Goal: Entertainment & Leisure: Consume media (video, audio)

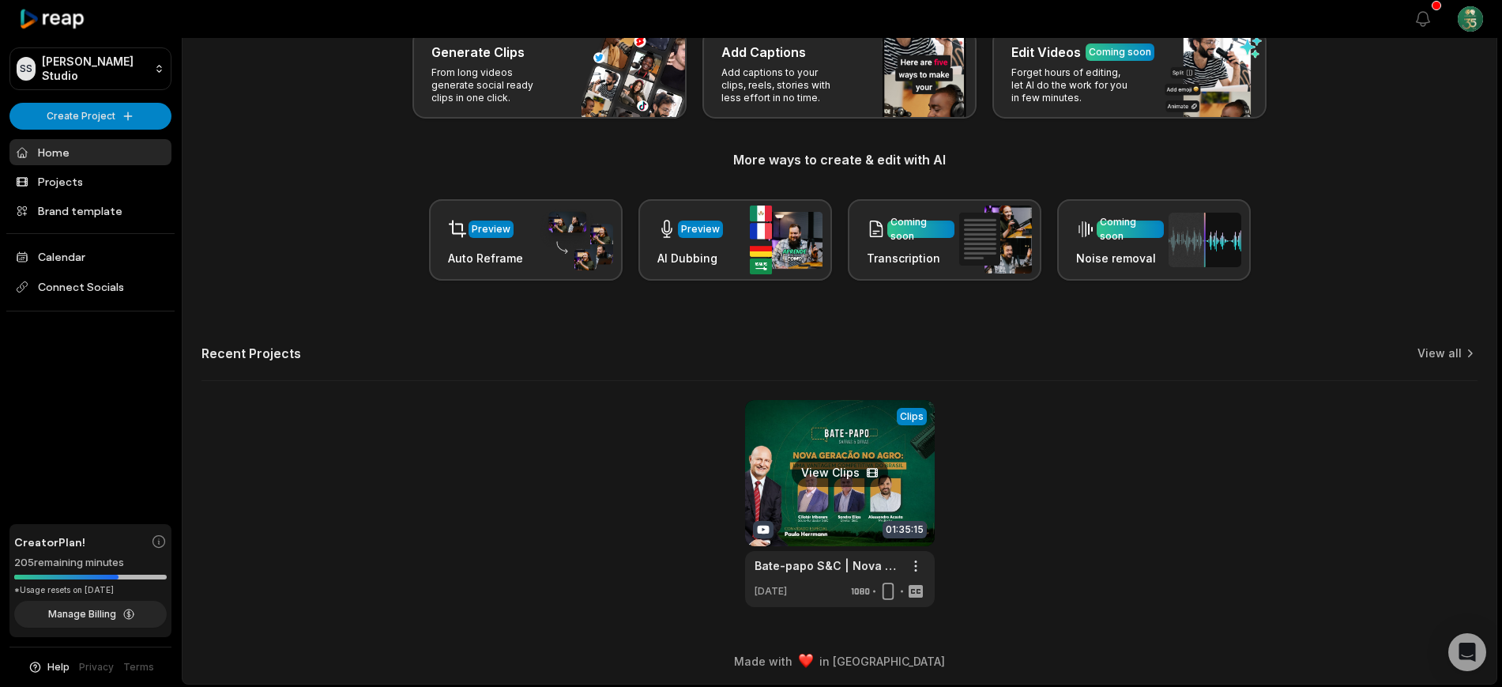
scroll to position [102, 0]
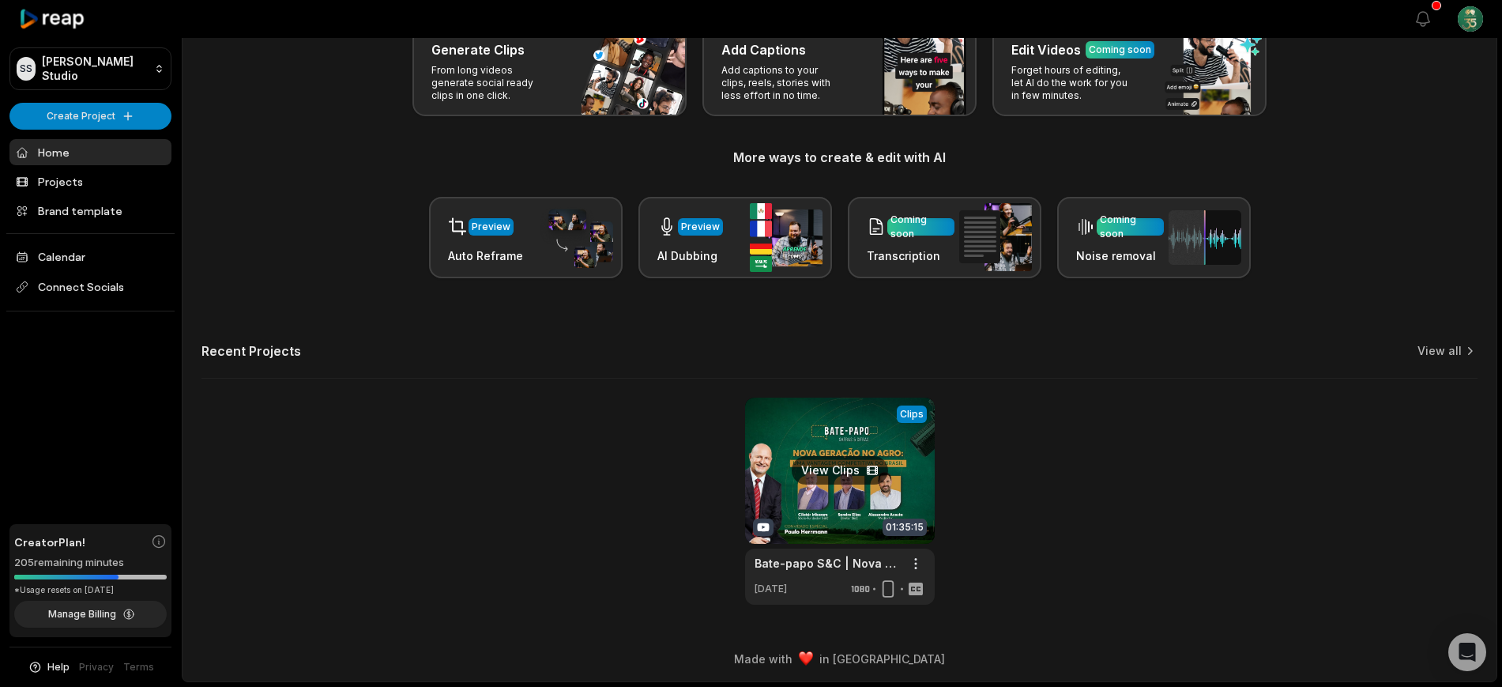
click at [909, 497] on link at bounding box center [840, 500] width 190 height 207
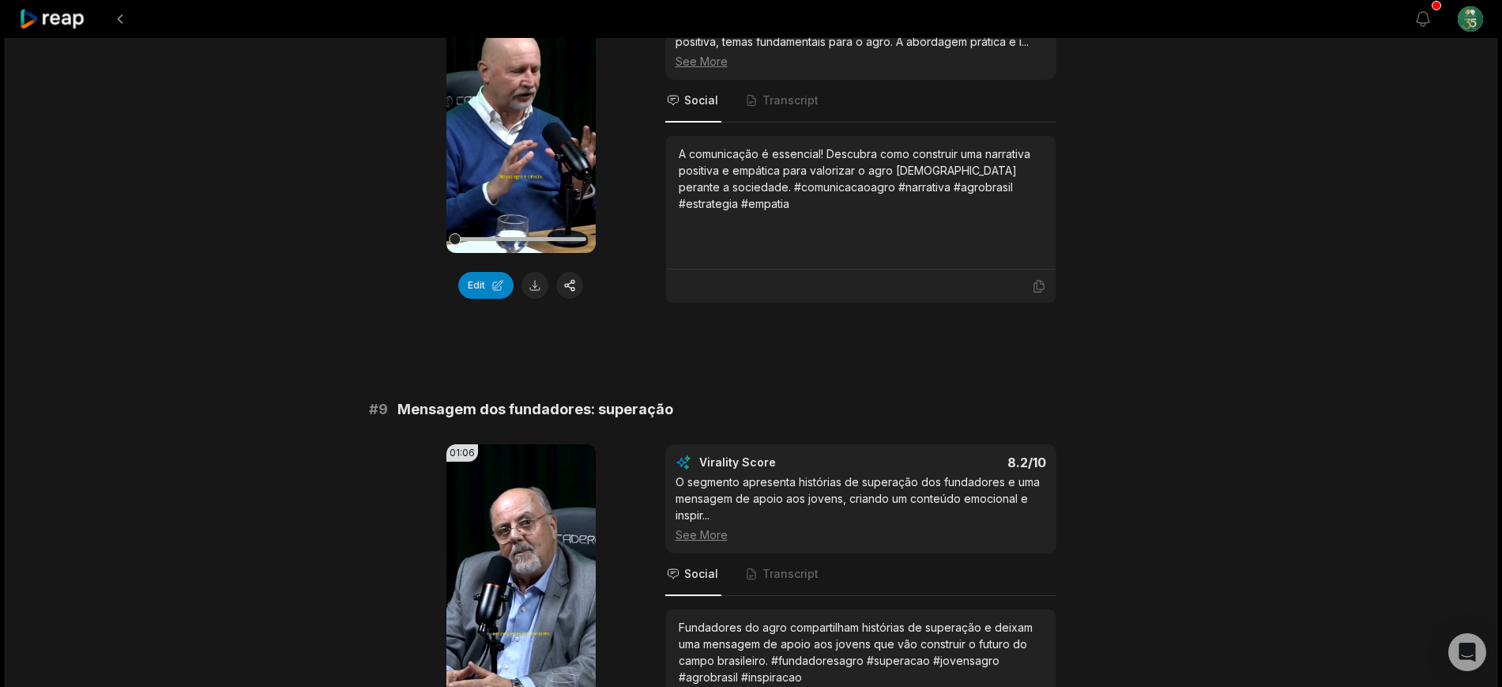
scroll to position [3753, 0]
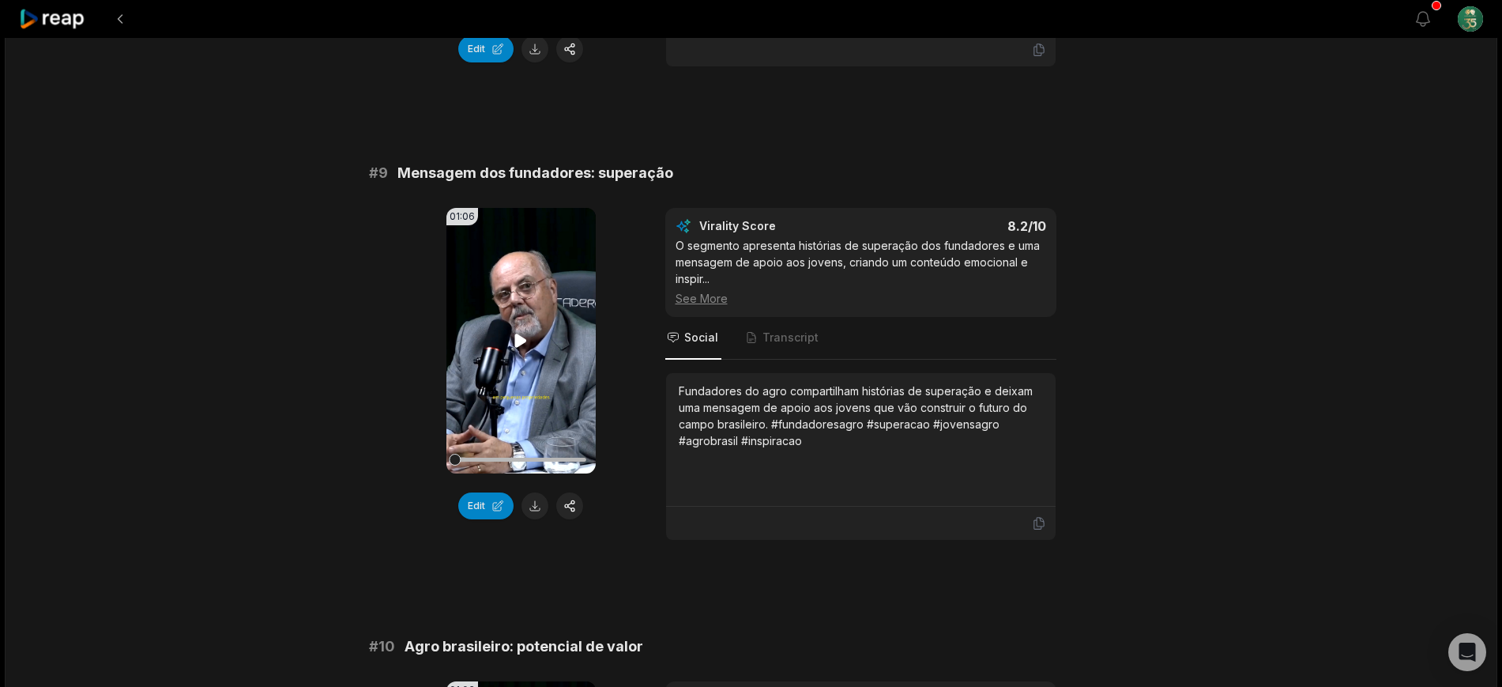
click at [516, 339] on icon at bounding box center [521, 339] width 12 height 13
drag, startPoint x: 465, startPoint y: 454, endPoint x: 442, endPoint y: 480, distance: 34.7
click at [415, 501] on div "01:06 Your browser does not support mp4 format. Edit Virality Score 8.2 /10 O s…" at bounding box center [751, 374] width 765 height 333
click at [548, 366] on video "Your browser does not support mp4 format." at bounding box center [520, 340] width 149 height 265
click at [541, 386] on video "Your browser does not support mp4 format." at bounding box center [520, 340] width 149 height 265
